Goal: Register for event/course

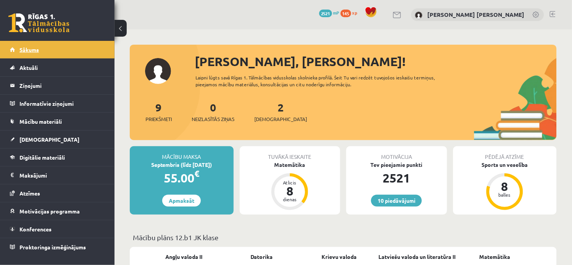
click at [18, 45] on link "Sākums" at bounding box center [57, 50] width 95 height 18
click at [214, 109] on link "0 Neizlasītās ziņas" at bounding box center [213, 111] width 43 height 23
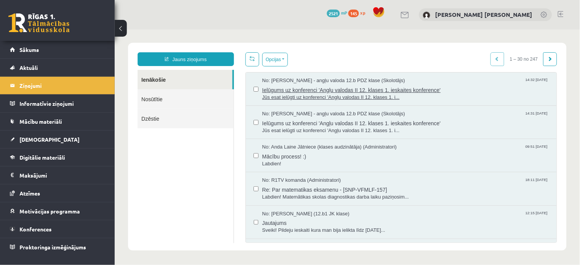
click at [296, 89] on span "Ielūgums uz konferenci 'Angļu valodas II 12. klases 1. ieskaites konference'" at bounding box center [405, 89] width 287 height 10
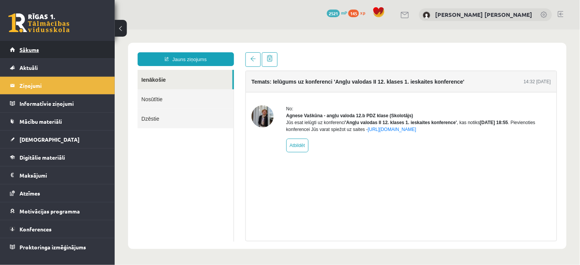
click at [29, 52] on link "Sākums" at bounding box center [57, 50] width 95 height 18
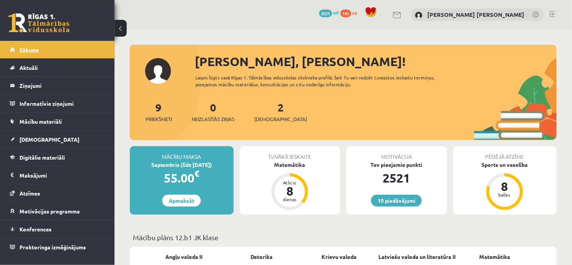
click at [55, 48] on link "Sākums" at bounding box center [57, 50] width 95 height 18
click at [33, 44] on link "Sākums" at bounding box center [57, 50] width 95 height 18
click at [26, 47] on span "Sākums" at bounding box center [28, 49] width 19 height 7
click at [27, 47] on span "Sākums" at bounding box center [28, 49] width 19 height 7
click at [217, 109] on link "0 Neizlasītās ziņas" at bounding box center [213, 111] width 43 height 23
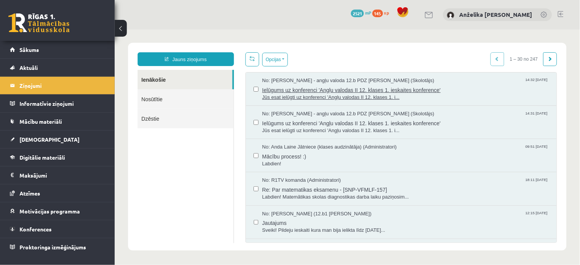
click at [378, 83] on span "No: [PERSON_NAME] - angļu valoda 12.b PDZ [PERSON_NAME] (Skolotājs)" at bounding box center [348, 80] width 172 height 7
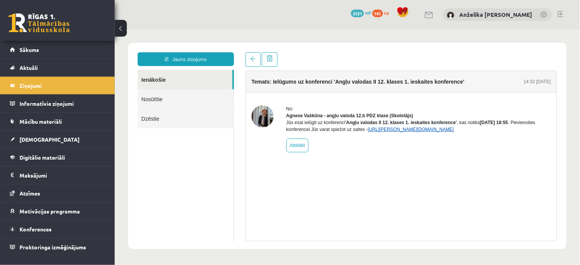
click at [415, 132] on link "https://eskola.r1tv.lv/conferences/4774/join" at bounding box center [410, 128] width 86 height 5
click at [422, 132] on link "https://eskola.r1tv.lv/conferences/4774/join" at bounding box center [410, 128] width 86 height 5
click at [410, 132] on link "https://eskola.r1tv.lv/conferences/4774/join" at bounding box center [410, 128] width 86 height 5
click at [256, 57] on link at bounding box center [252, 59] width 15 height 15
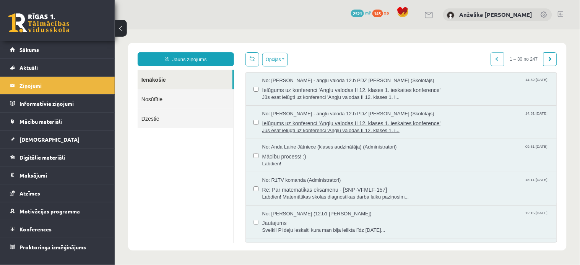
click at [331, 125] on span "Ielūgums uz konferenci 'Angļu valodas II 12. klases 1. ieskaites konference'" at bounding box center [405, 122] width 287 height 10
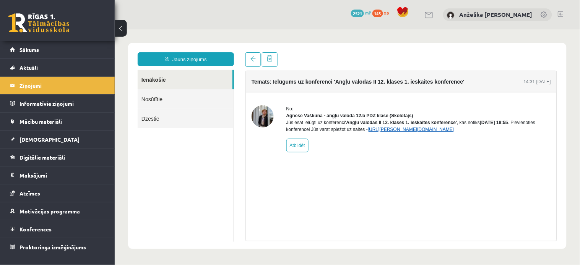
click at [403, 132] on link "https://eskola.r1tv.lv/conferences/4774/join" at bounding box center [410, 128] width 86 height 5
click at [445, 132] on link "https://eskola.r1tv.lv/conferences/4774/join" at bounding box center [410, 128] width 86 height 5
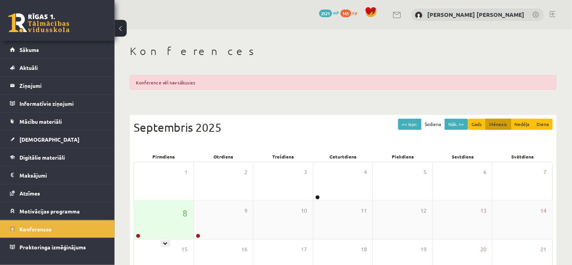
click at [157, 230] on div "8" at bounding box center [164, 220] width 60 height 38
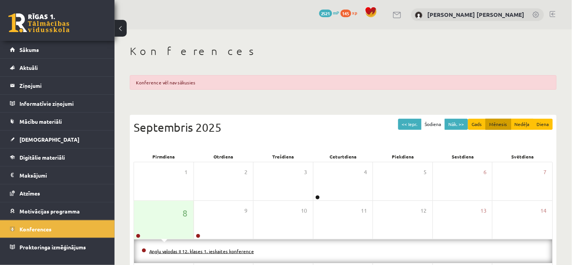
click at [173, 249] on link "Angļu valodas II 12. klases 1. ieskaites konference" at bounding box center [201, 251] width 105 height 6
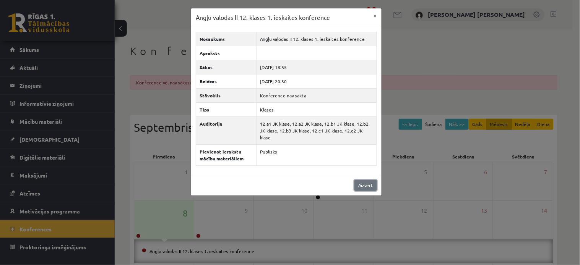
click at [356, 180] on link "Aizvērt" at bounding box center [365, 185] width 23 height 11
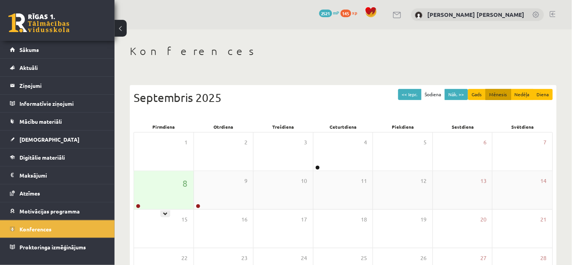
click at [189, 196] on div "8" at bounding box center [164, 190] width 60 height 38
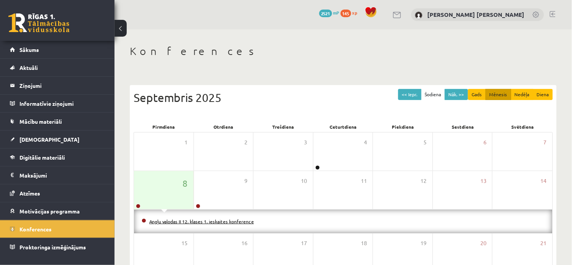
click at [200, 220] on link "Angļu valodas II 12. klases 1. ieskaites konference" at bounding box center [201, 222] width 105 height 6
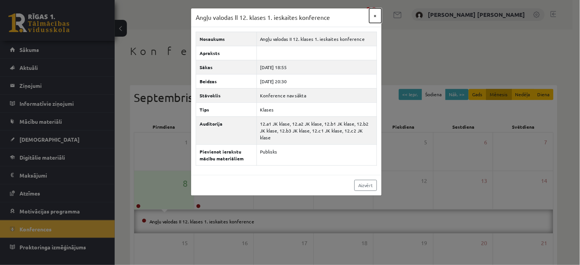
click at [373, 14] on button "×" at bounding box center [375, 15] width 12 height 15
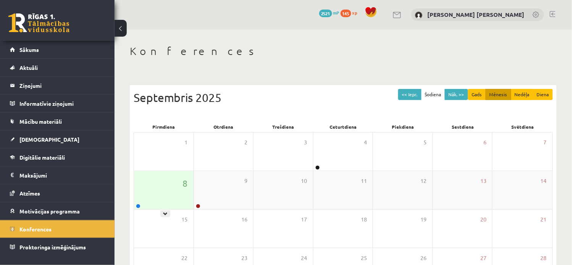
click at [147, 182] on div "8" at bounding box center [164, 190] width 60 height 38
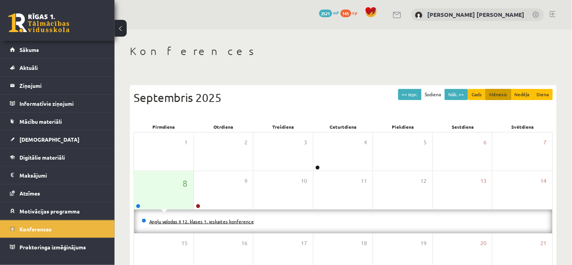
click at [191, 223] on link "Angļu valodas II 12. klases 1. ieskaites konference" at bounding box center [201, 222] width 105 height 6
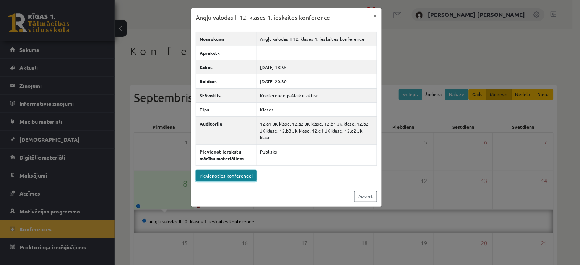
click at [230, 170] on link "Pievienoties konferencei" at bounding box center [226, 175] width 61 height 11
